Goal: Check status: Check status

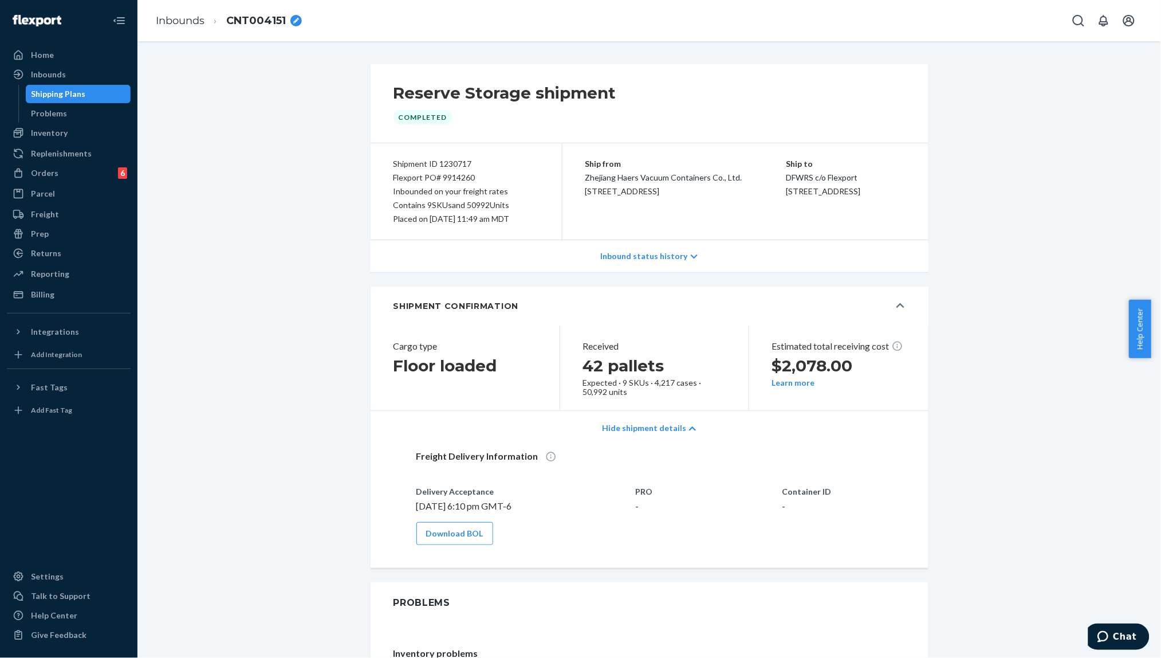
click at [259, 15] on span "CNT004151" at bounding box center [256, 21] width 60 height 15
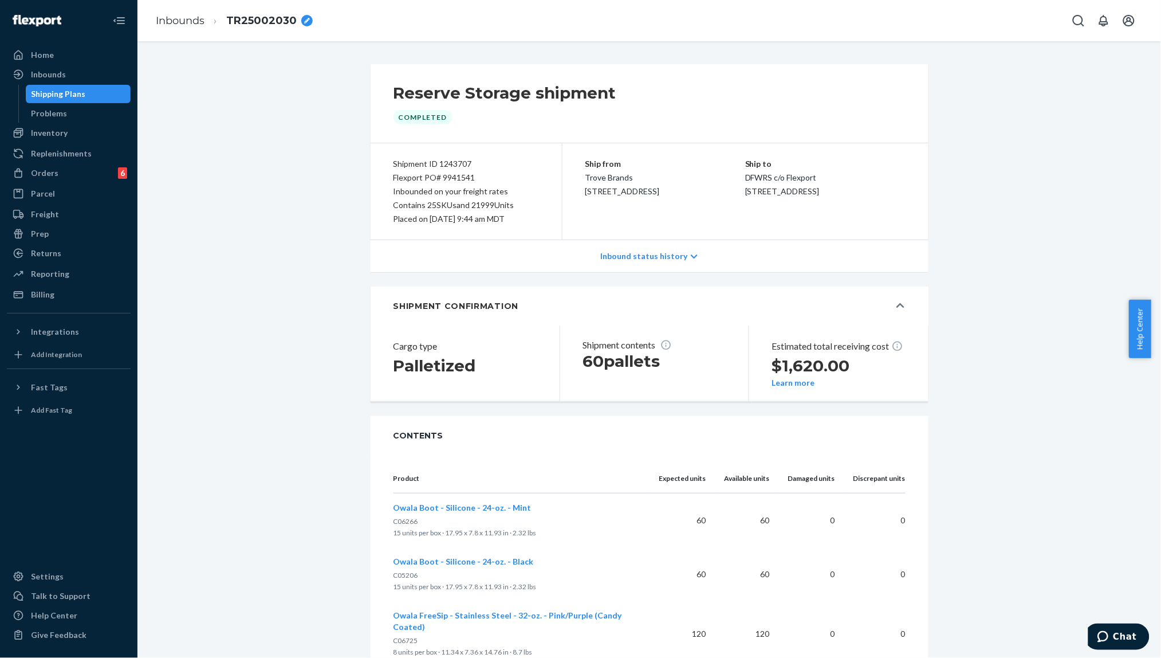
click at [270, 21] on span "TR25002030" at bounding box center [261, 21] width 70 height 15
click at [270, 21] on input "TR25002030" at bounding box center [283, 20] width 115 height 18
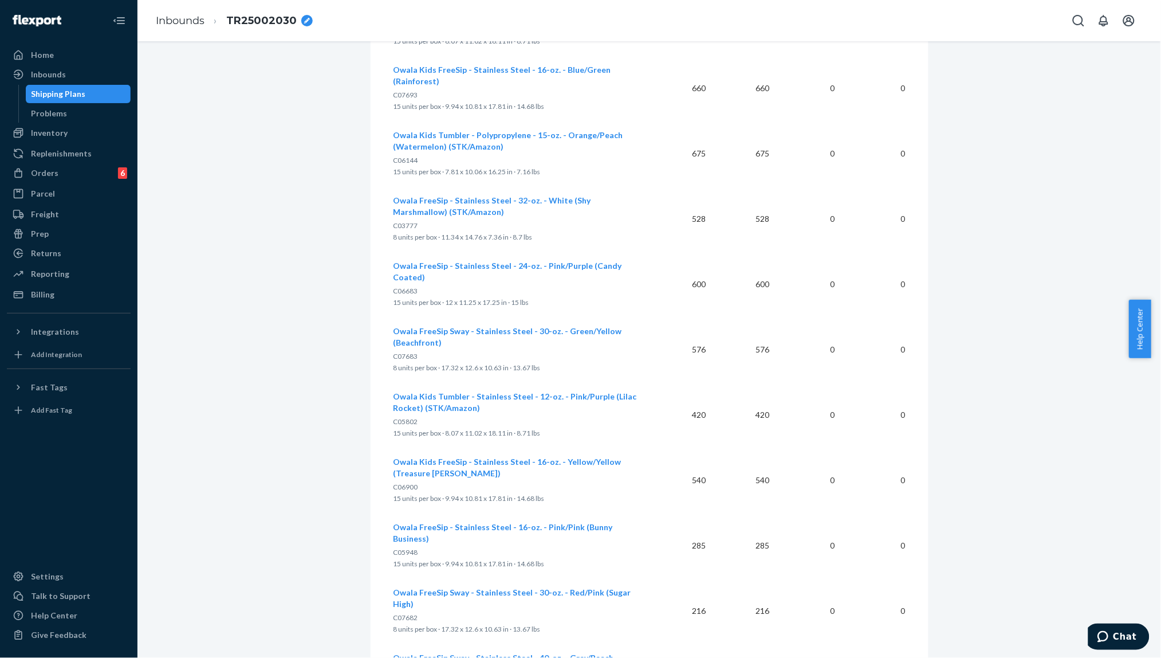
scroll to position [1335, 0]
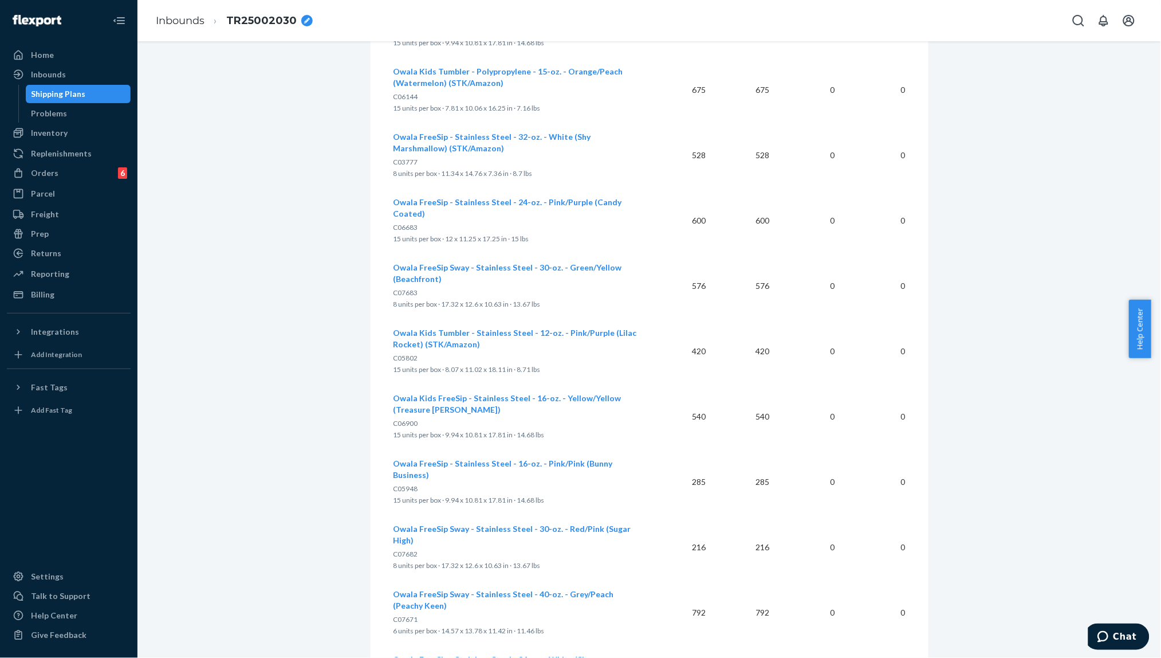
click at [407, 484] on span "C05948" at bounding box center [406, 488] width 25 height 9
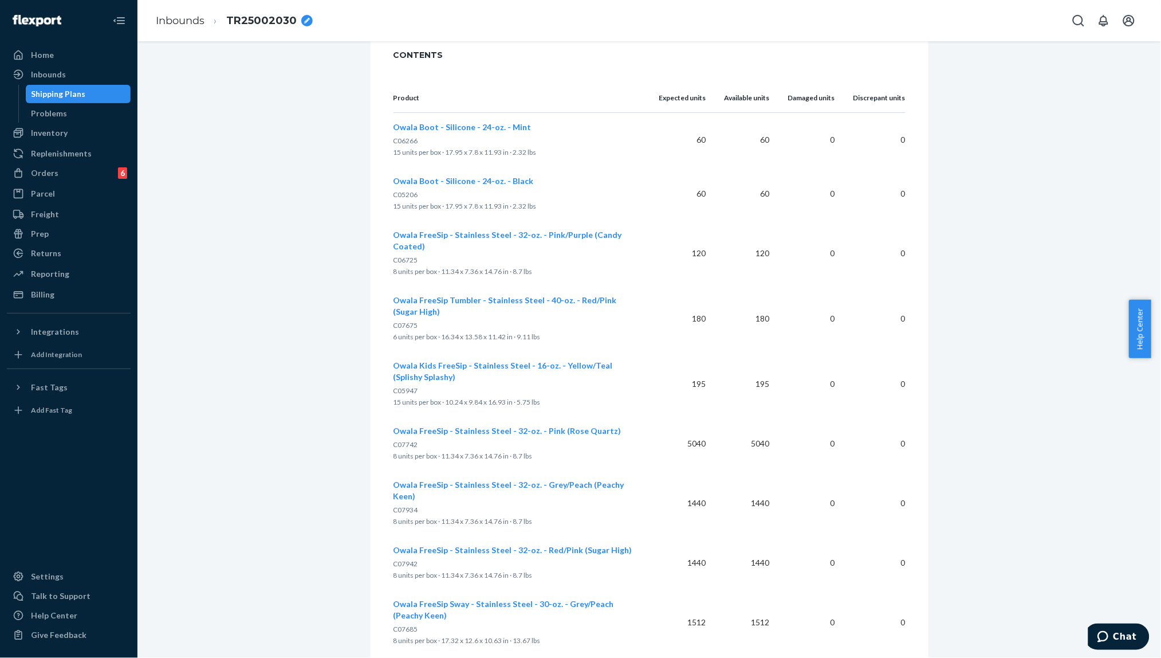
scroll to position [0, 0]
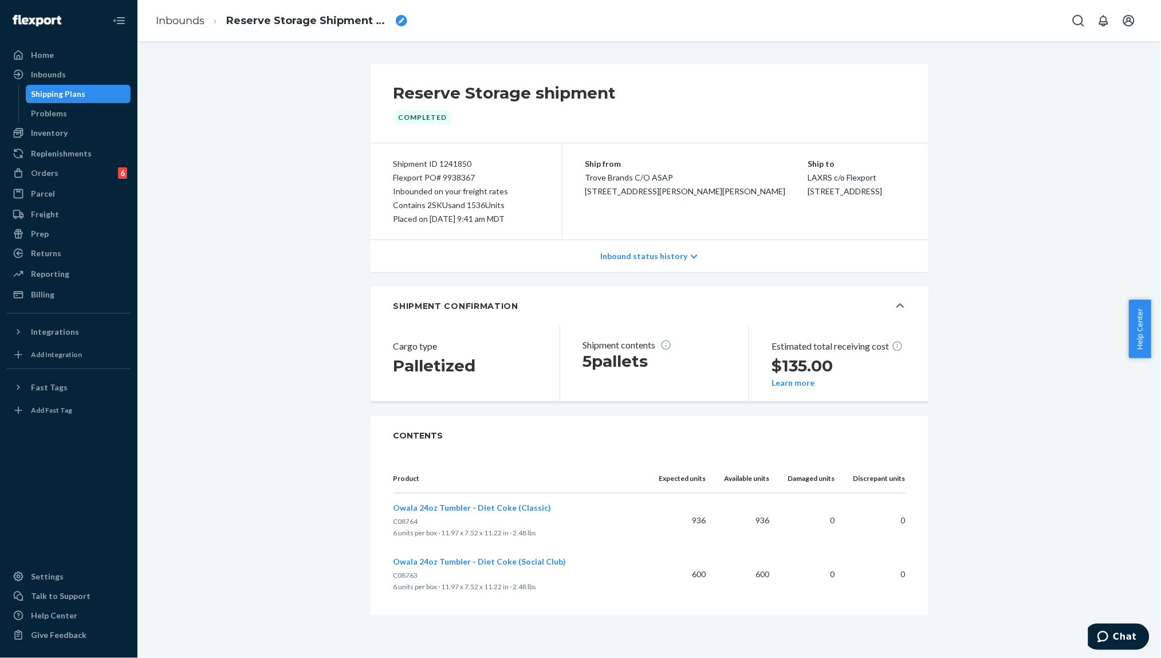
click at [414, 523] on p "C08764" at bounding box center [517, 521] width 247 height 11
click at [408, 525] on span "C08764" at bounding box center [406, 521] width 25 height 9
copy span "C08764"
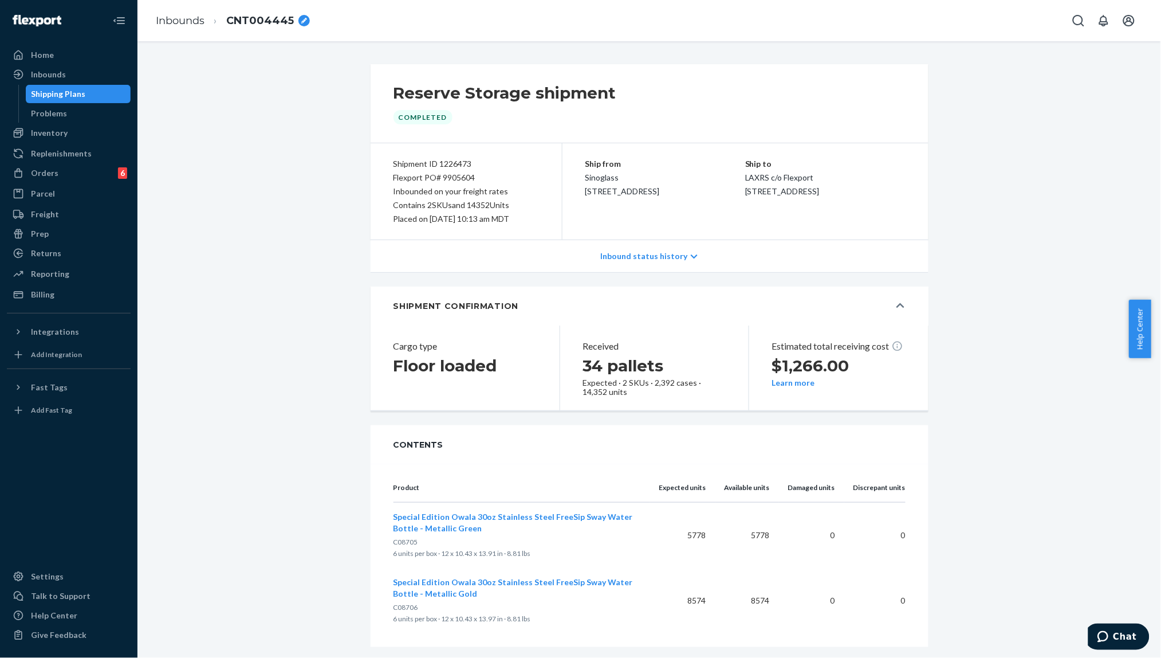
click at [273, 19] on span "CNT004445" at bounding box center [260, 21] width 68 height 15
click at [273, 19] on input "CNT004445" at bounding box center [283, 20] width 115 height 18
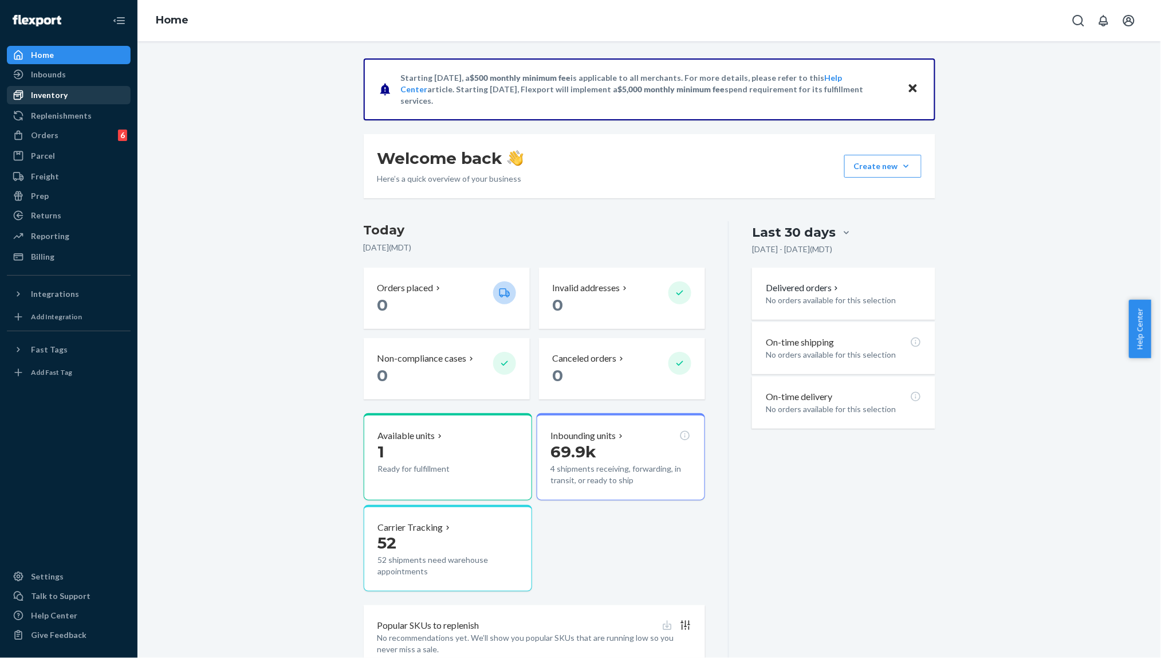
click at [67, 94] on div "Inventory" at bounding box center [68, 95] width 121 height 16
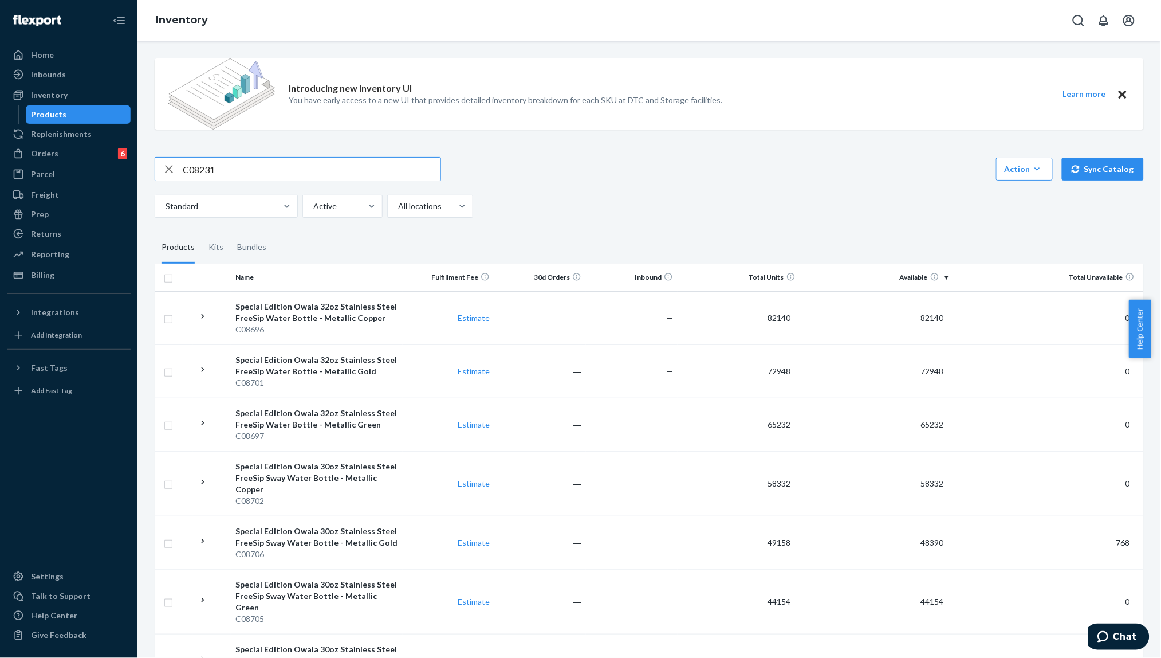
type input "C08231"
